Goal: Check status

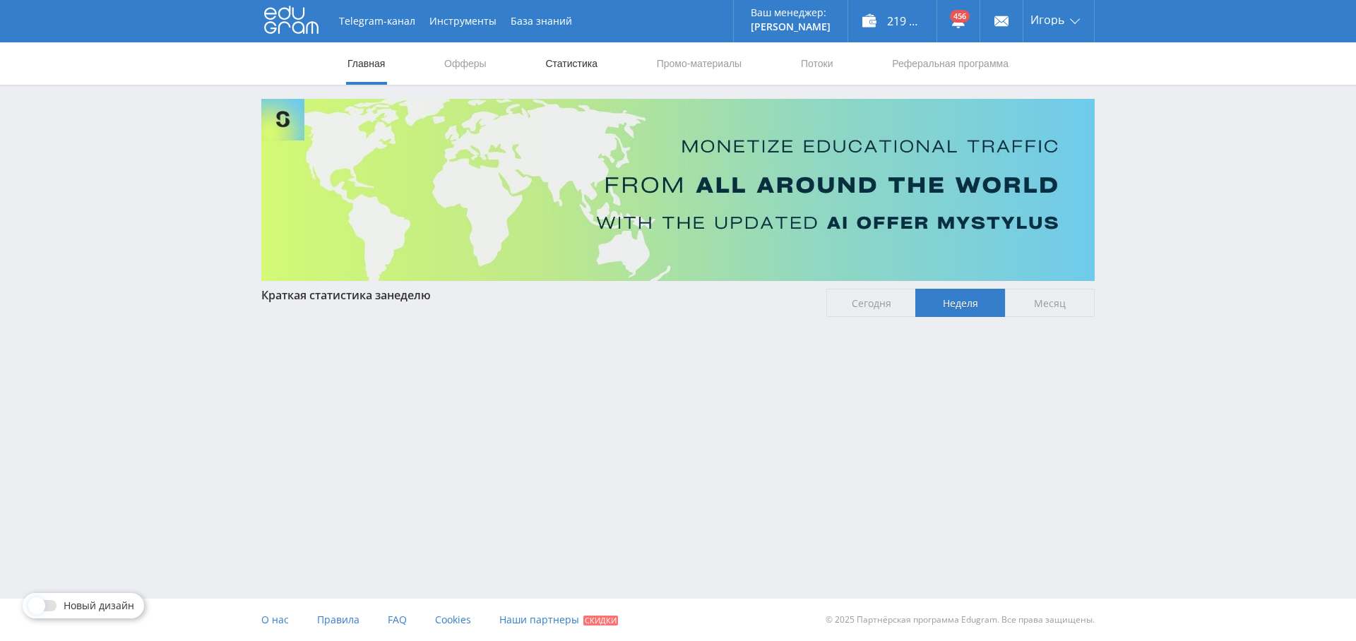
click at [574, 63] on link "Статистика" at bounding box center [571, 63] width 55 height 42
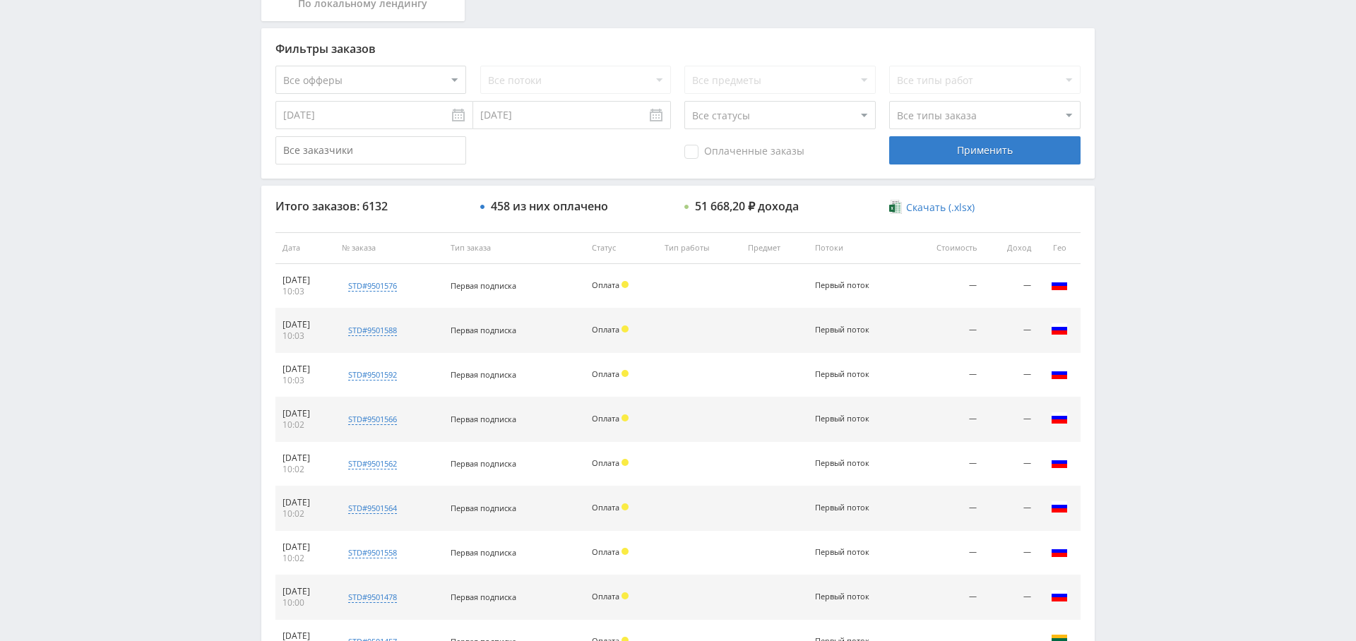
scroll to position [326, 0]
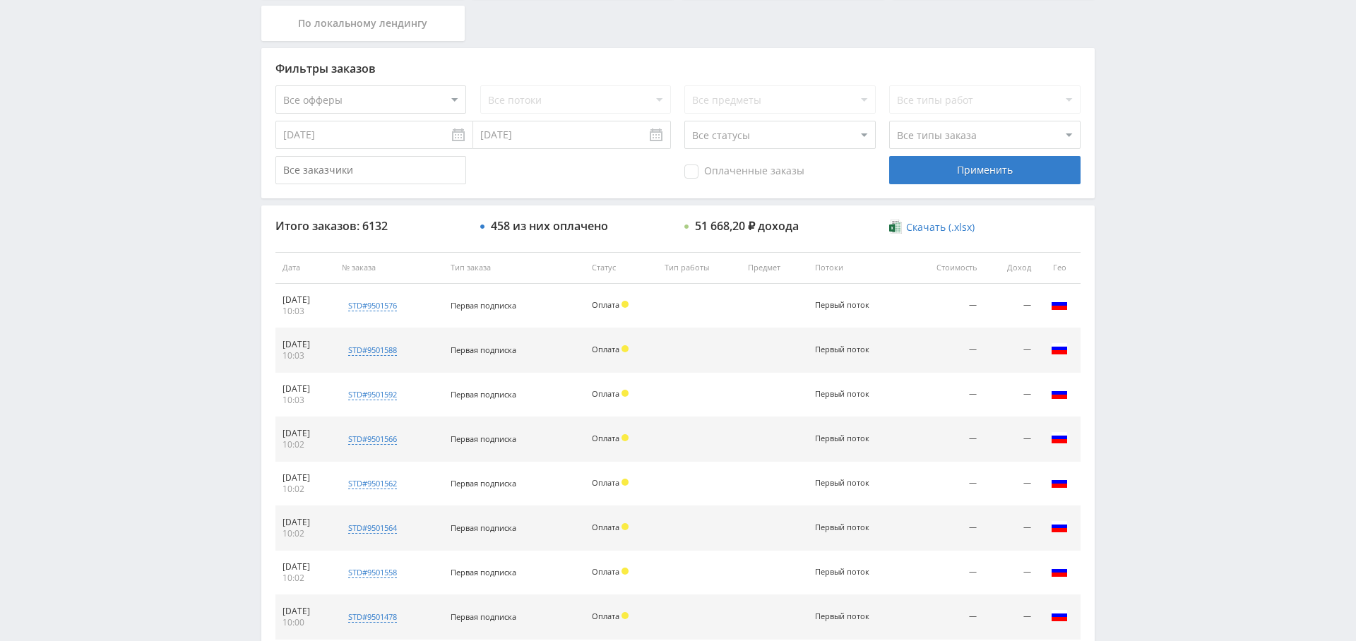
click at [429, 97] on select "Все офферы MyStylus MyStylus - Revshare Кампус AI Studybay Автор24 Studybay Bra…" at bounding box center [370, 99] width 191 height 28
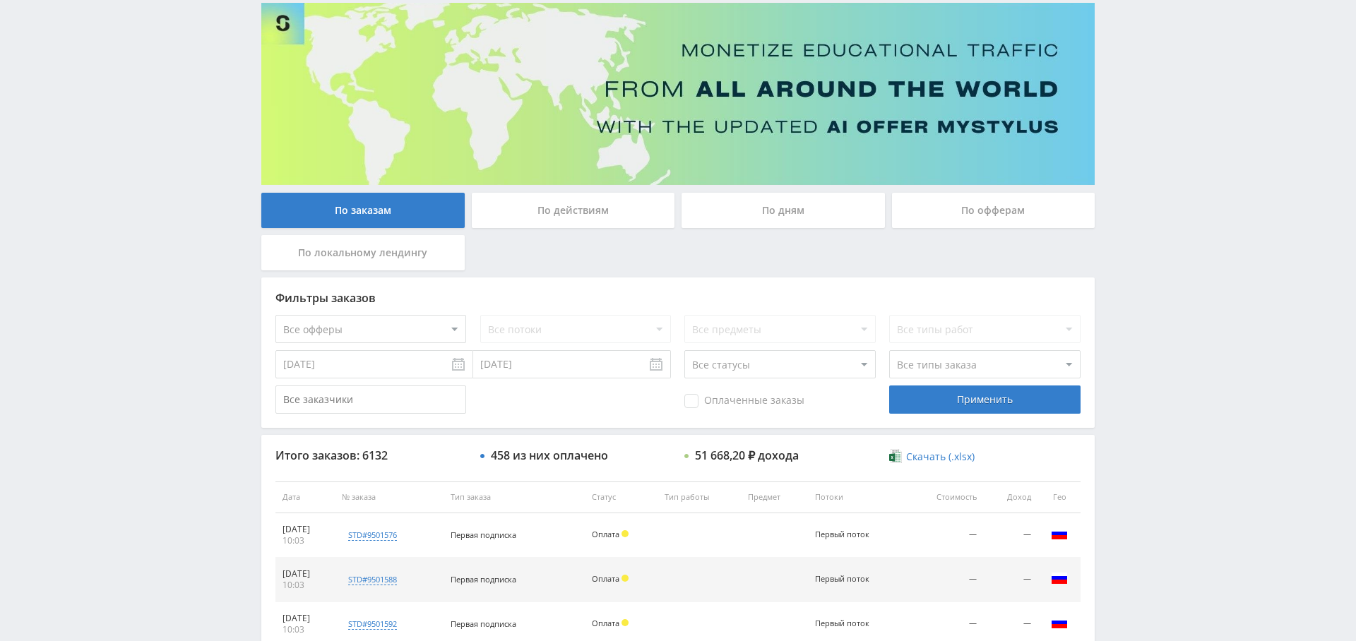
scroll to position [0, 0]
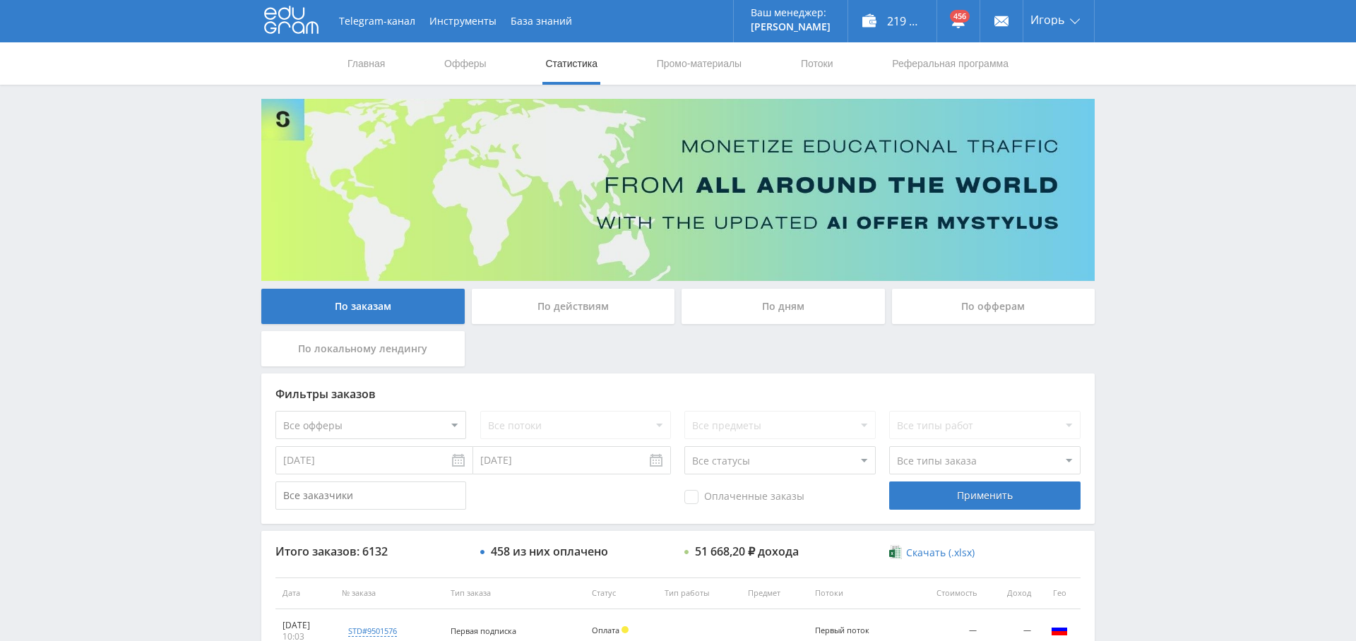
click at [769, 306] on div "По дням" at bounding box center [783, 306] width 203 height 35
click at [0, 0] on input "По дням" at bounding box center [0, 0] width 0 height 0
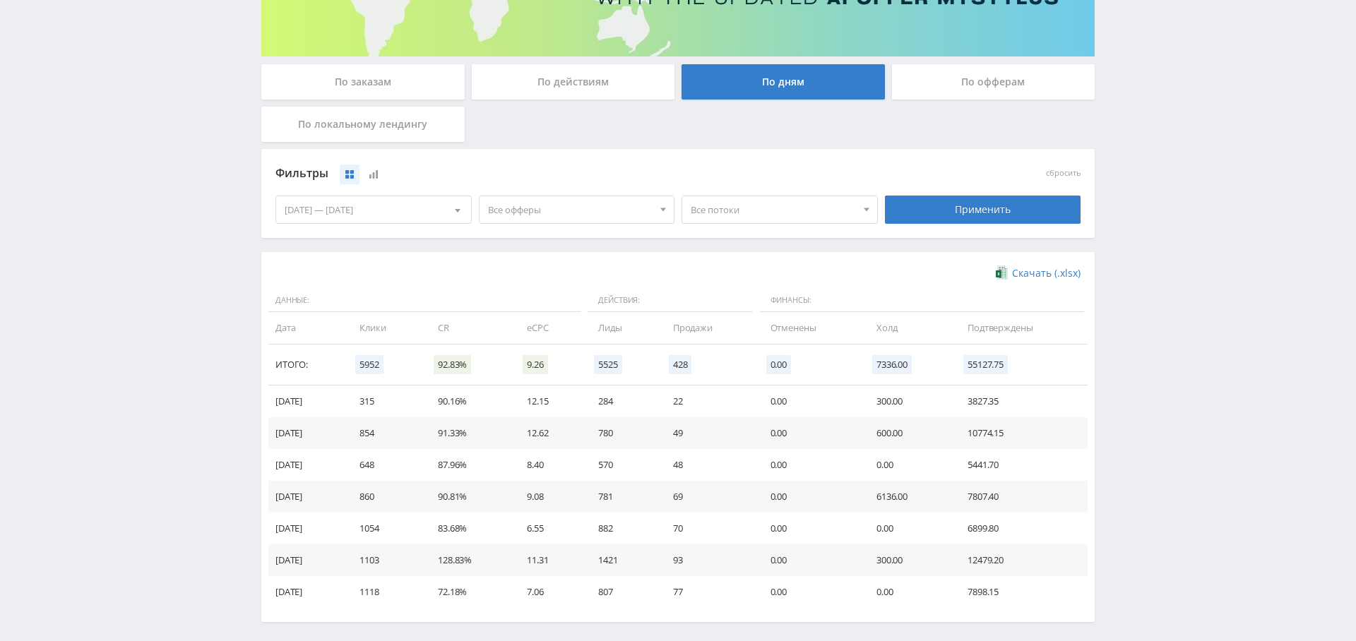
scroll to position [227, 0]
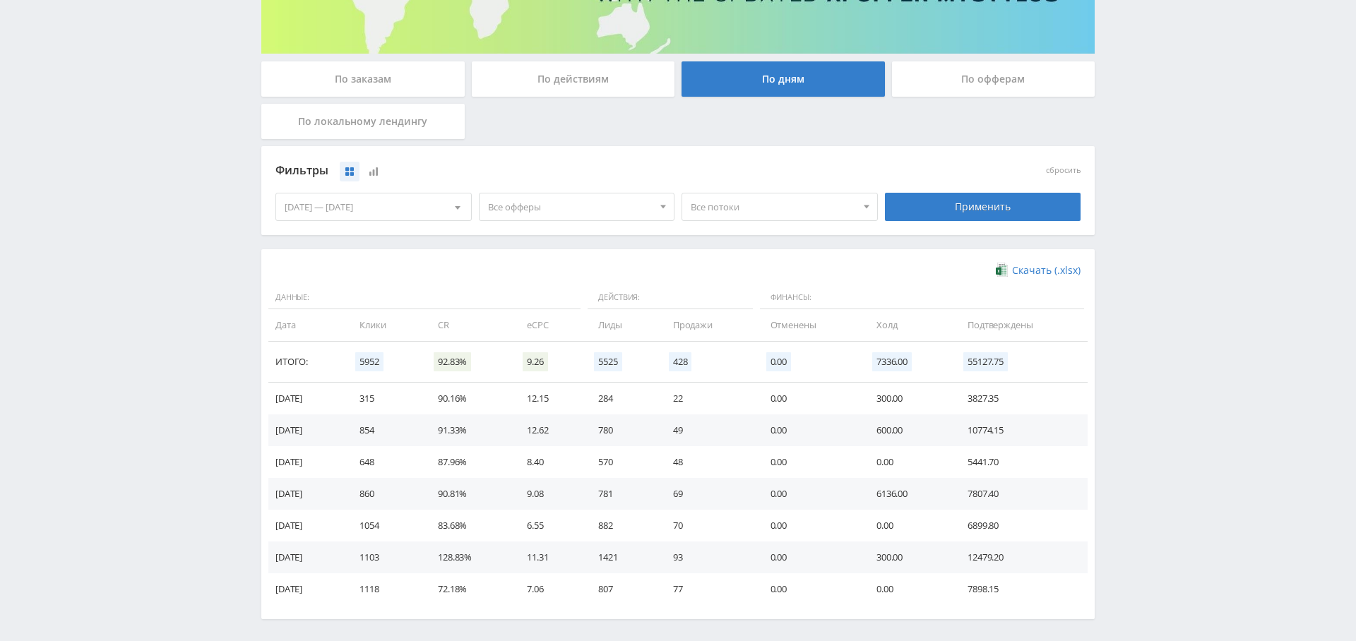
click at [524, 204] on span "Все офферы" at bounding box center [570, 207] width 165 height 27
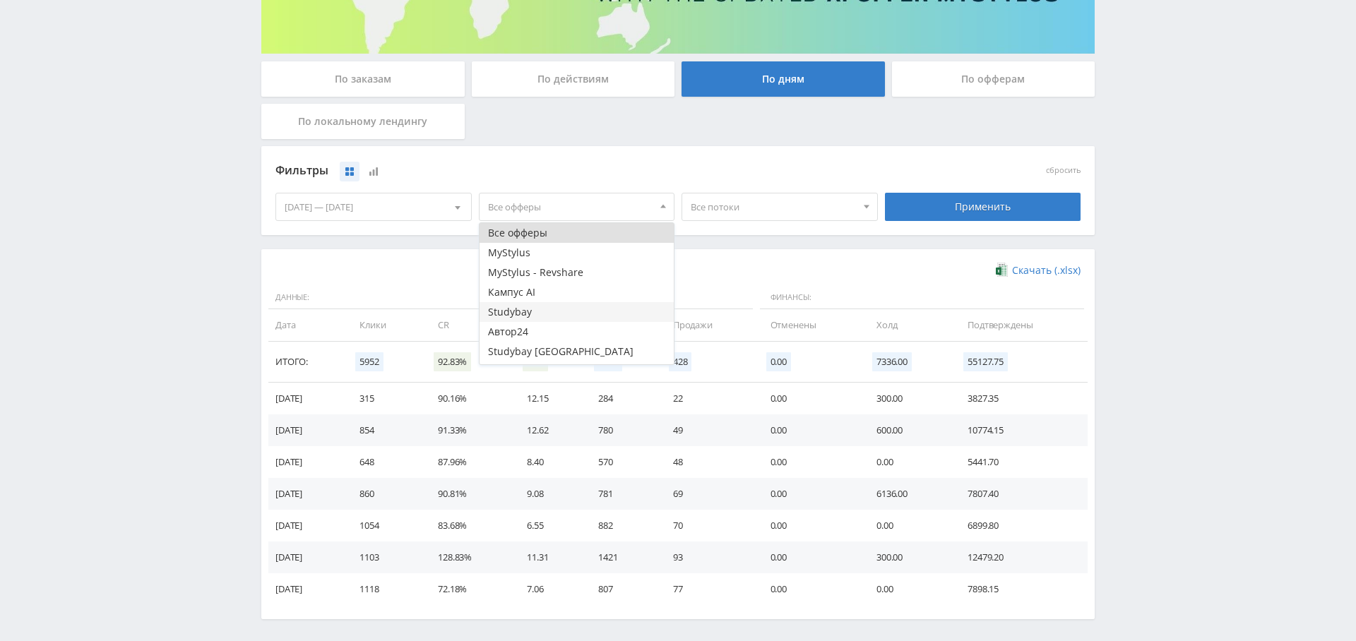
scroll to position [17, 0]
click at [555, 360] on button "Study AI (RevShare)" at bounding box center [577, 355] width 195 height 20
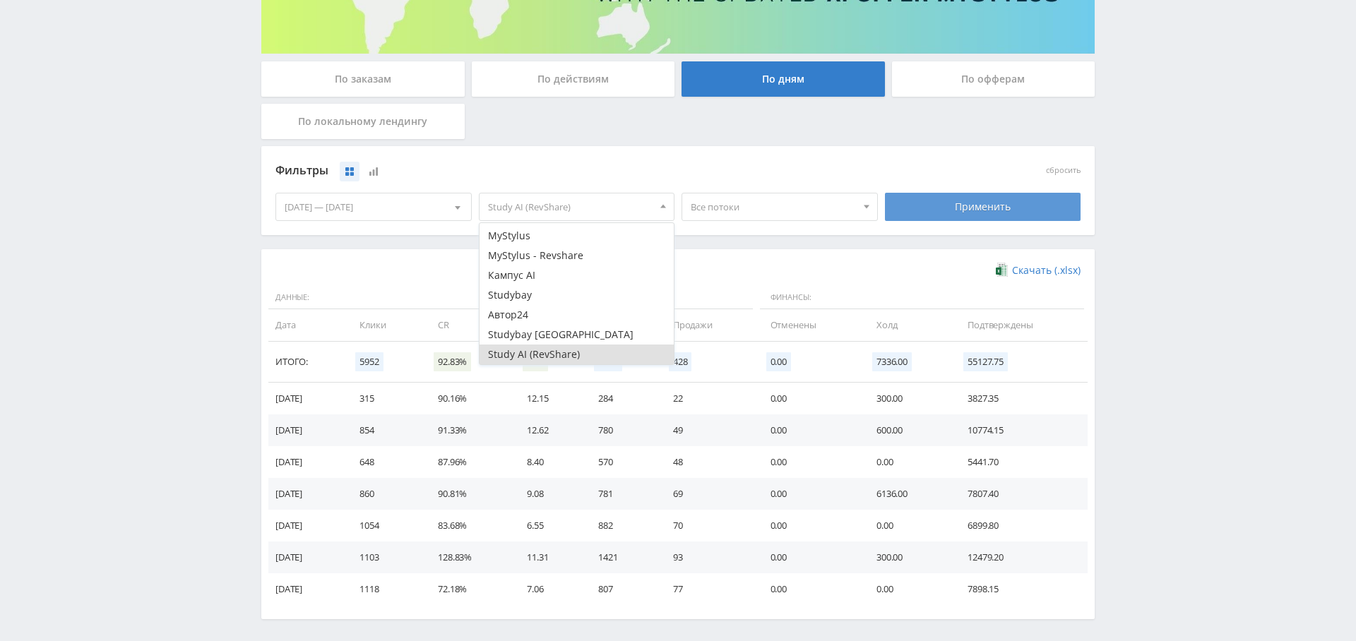
click at [991, 209] on div "Применить" at bounding box center [983, 207] width 196 height 28
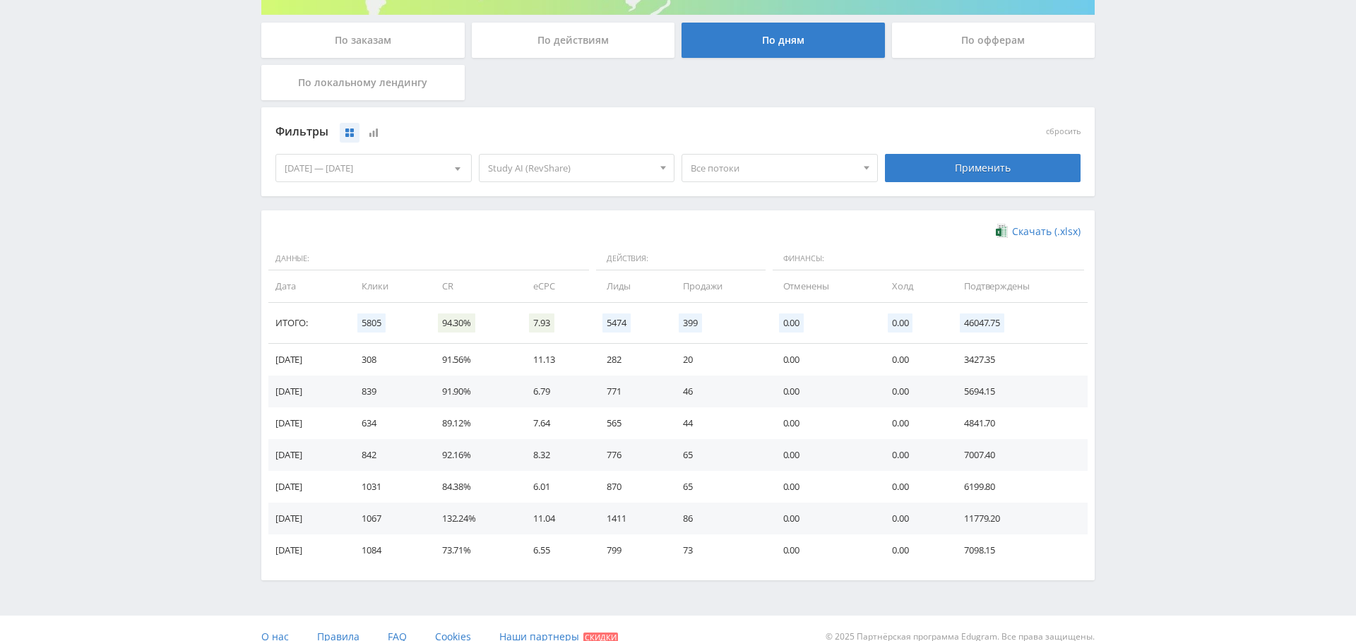
scroll to position [282, 0]
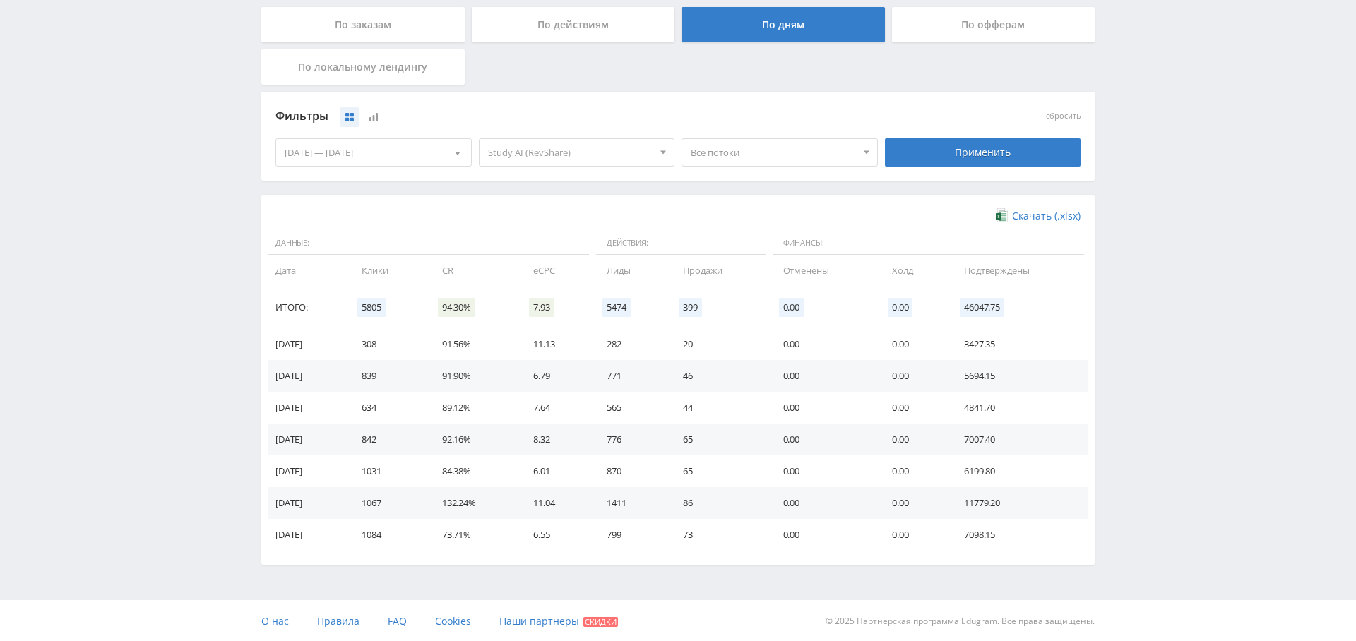
click at [627, 343] on td "282" at bounding box center [631, 344] width 76 height 32
click at [620, 373] on td "771" at bounding box center [631, 376] width 76 height 32
click at [624, 405] on td "565" at bounding box center [631, 408] width 76 height 32
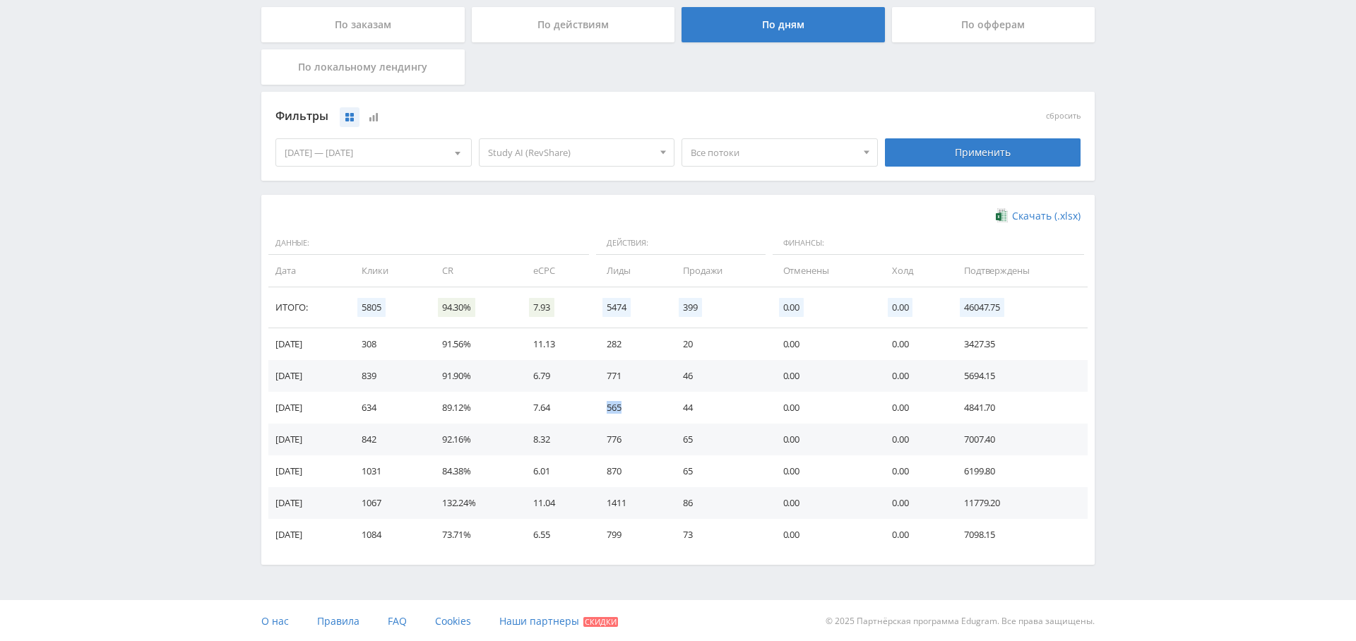
click at [624, 405] on td "565" at bounding box center [631, 408] width 76 height 32
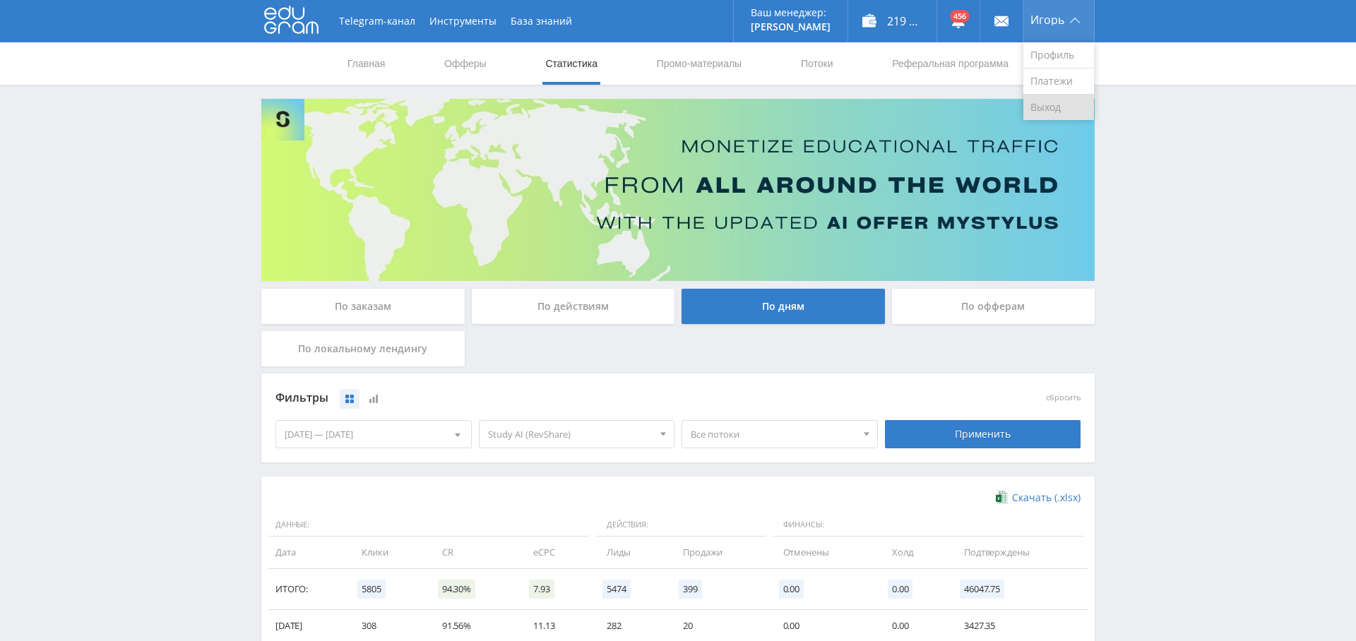
click at [1050, 100] on link "Выход" at bounding box center [1059, 107] width 71 height 25
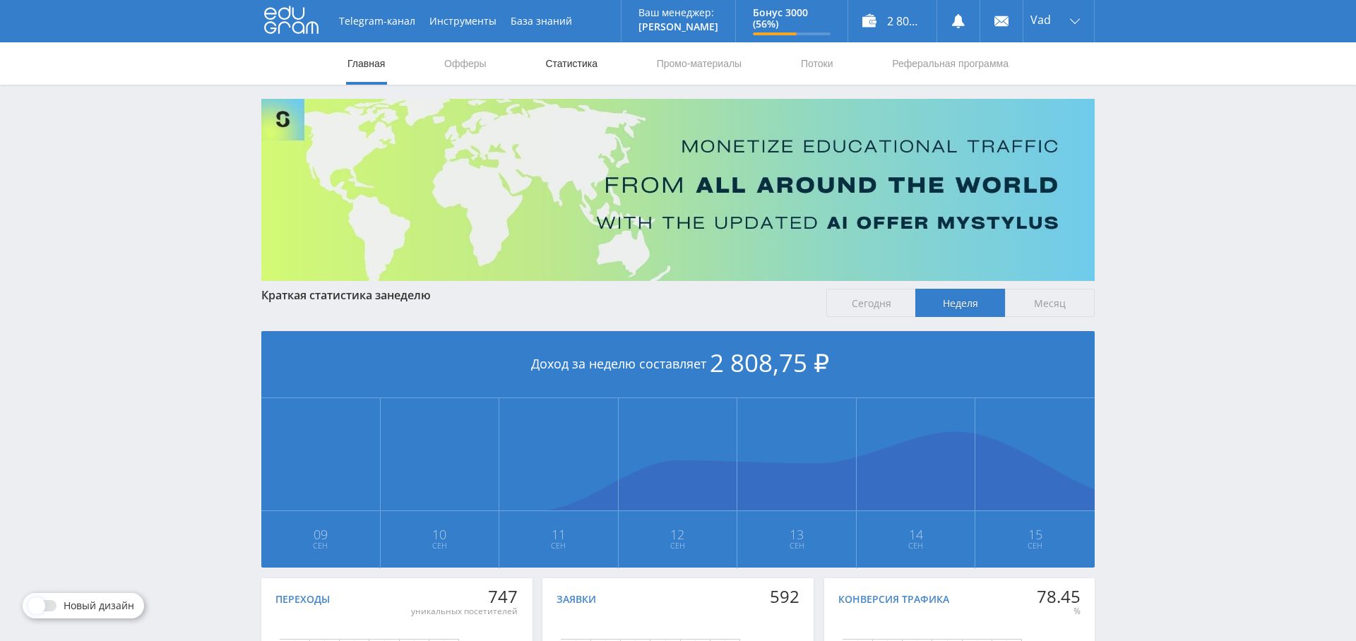
click at [562, 61] on link "Статистика" at bounding box center [571, 63] width 55 height 42
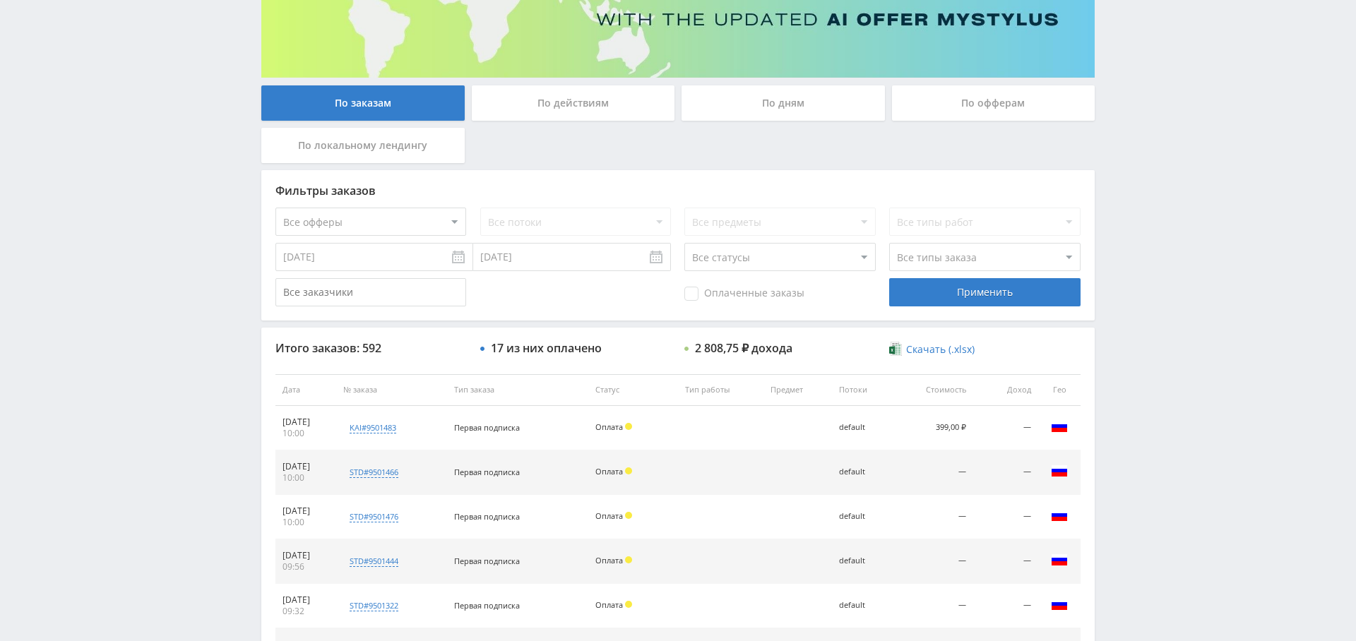
scroll to position [198, 0]
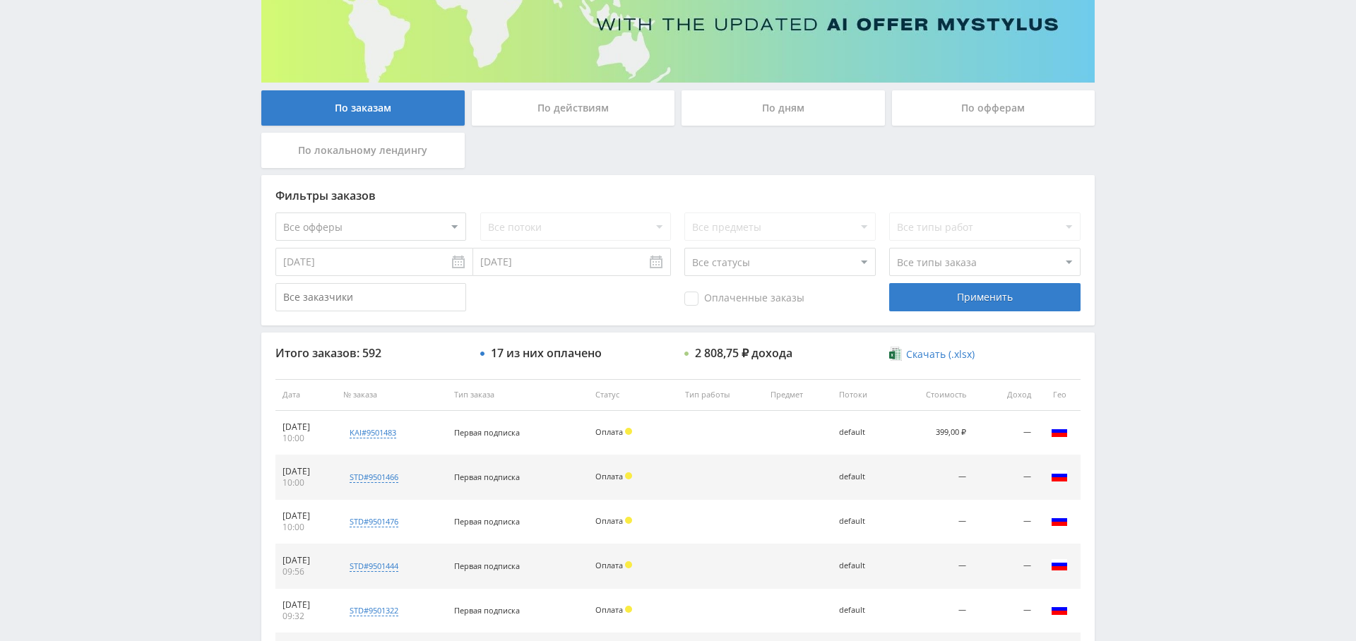
click at [789, 93] on div "По дням" at bounding box center [783, 107] width 203 height 35
click at [0, 0] on input "По дням" at bounding box center [0, 0] width 0 height 0
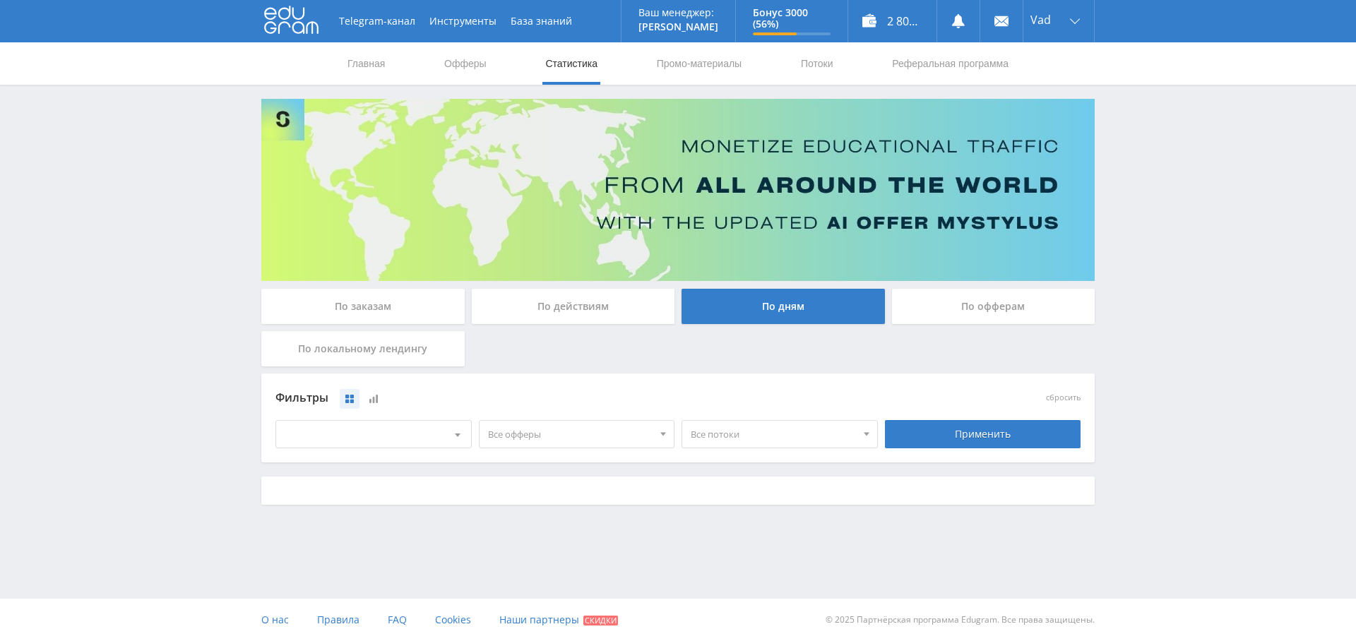
scroll to position [0, 0]
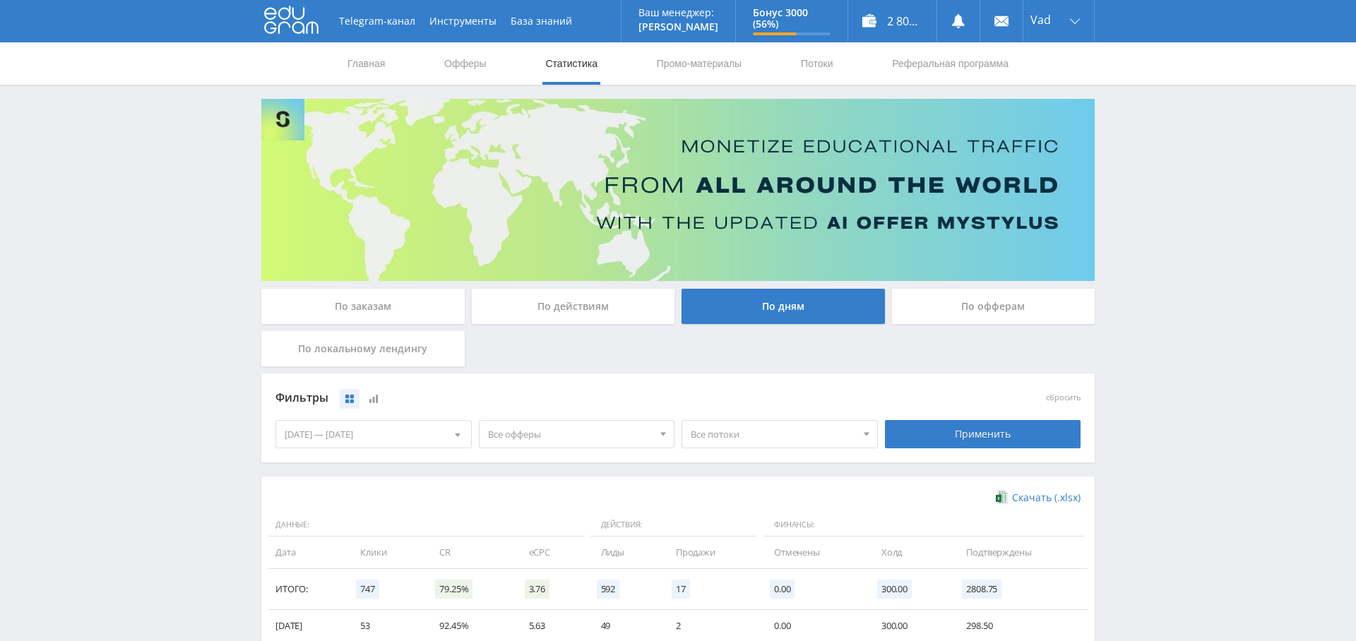
click at [563, 439] on span "Все офферы" at bounding box center [570, 434] width 165 height 27
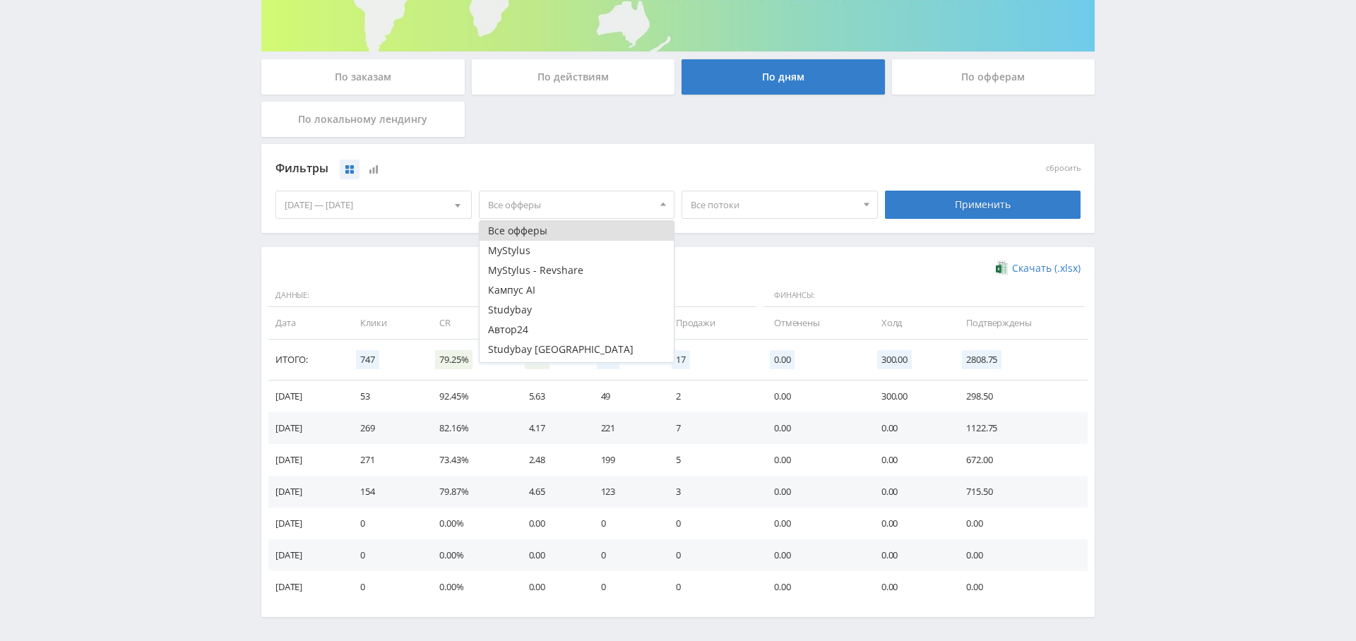
scroll to position [282, 0]
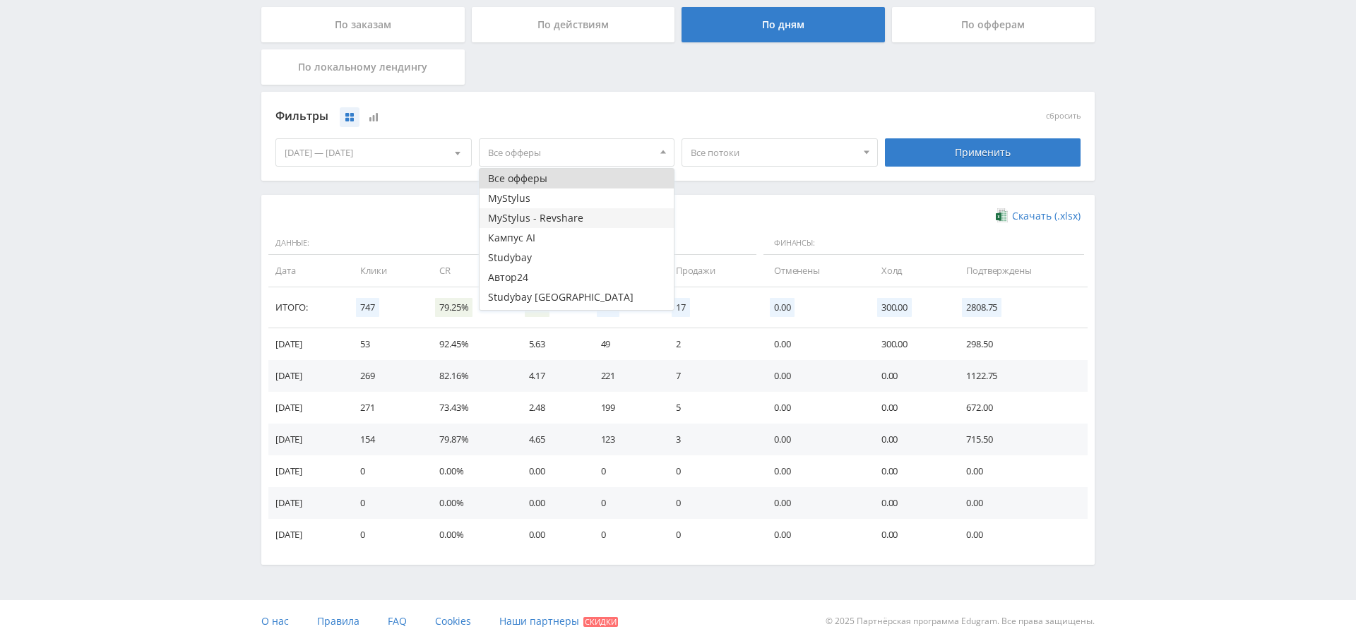
click at [564, 218] on button "MyStylus - Revshare" at bounding box center [577, 218] width 195 height 20
click at [564, 297] on button "Study AI (RevShare)" at bounding box center [577, 300] width 195 height 20
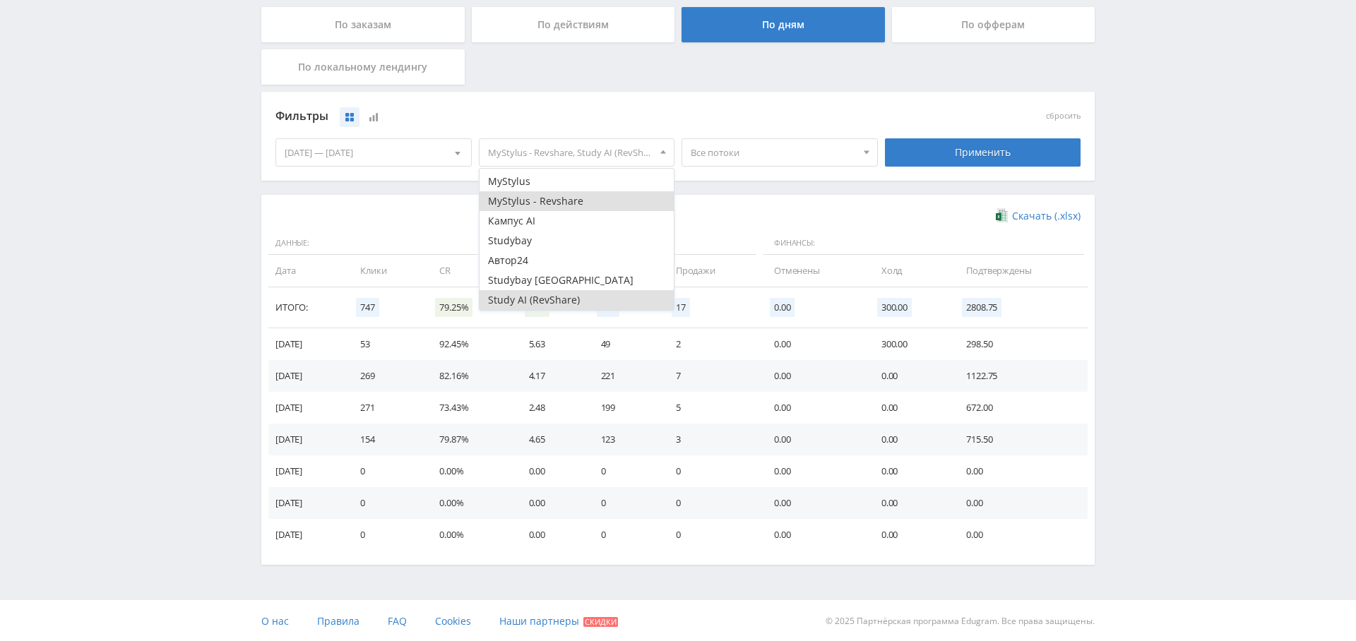
click at [567, 205] on button "MyStylus - Revshare" at bounding box center [577, 201] width 195 height 20
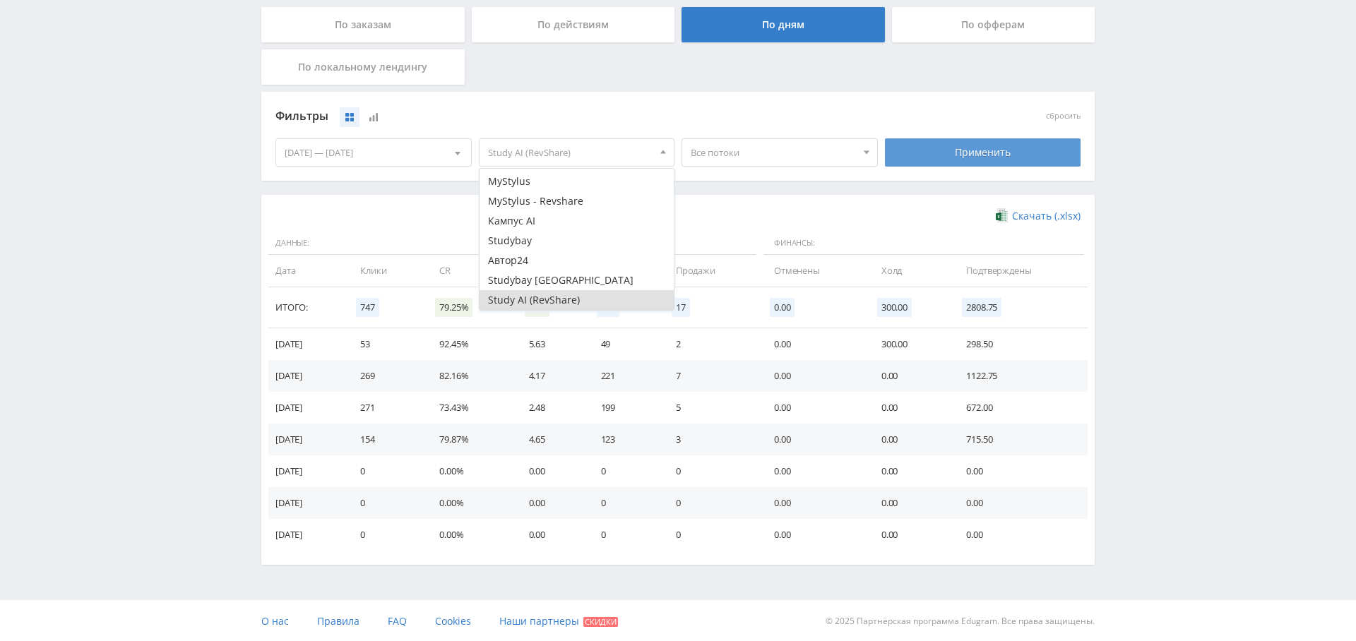
click at [984, 141] on div "Применить" at bounding box center [983, 152] width 196 height 28
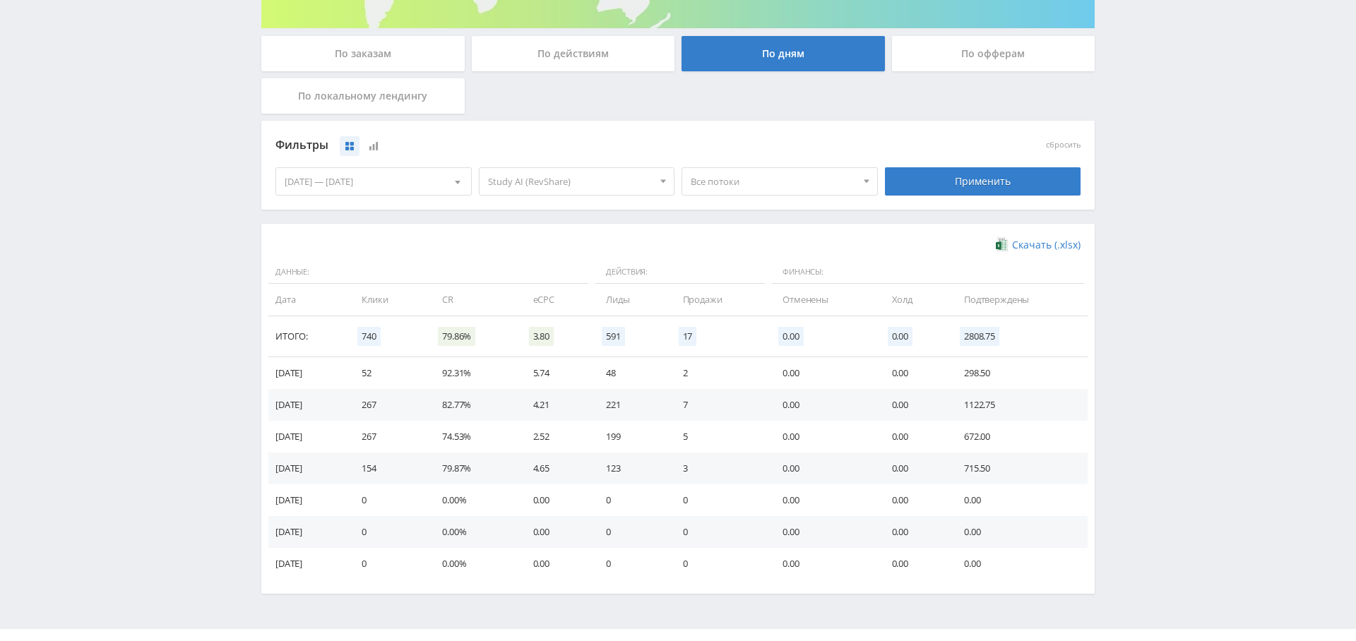
scroll to position [0, 0]
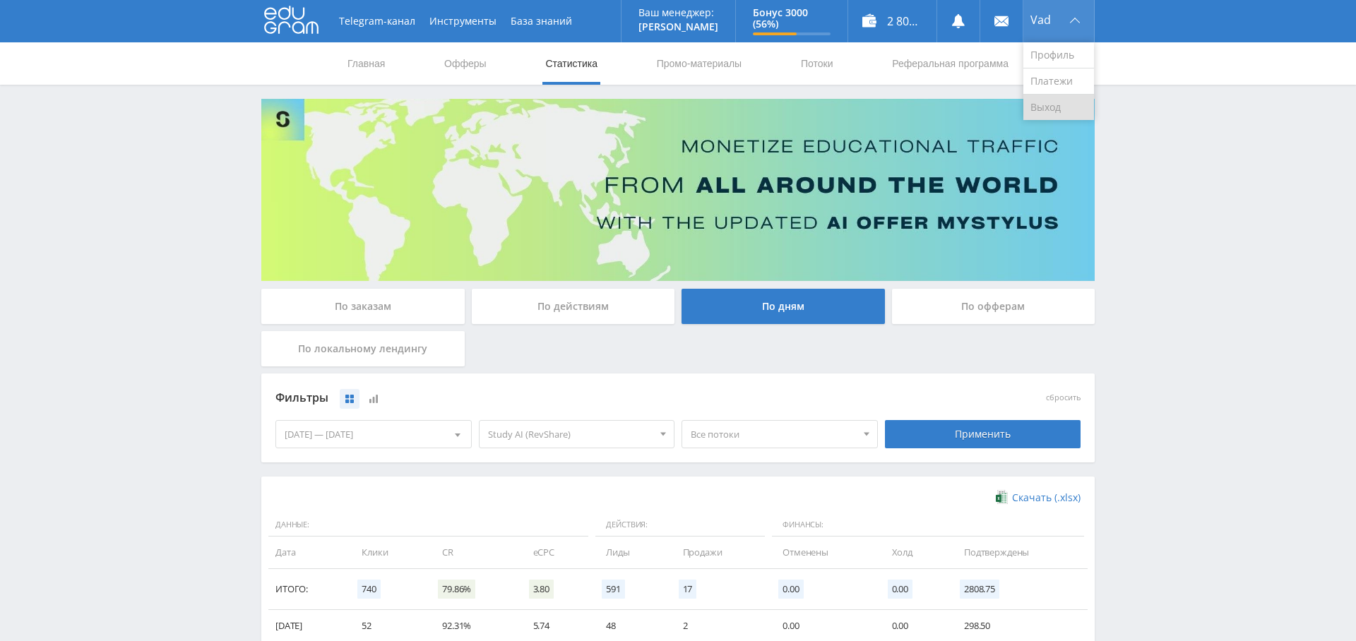
click at [1058, 118] on link "Выход" at bounding box center [1059, 107] width 71 height 25
